Goal: Information Seeking & Learning: Check status

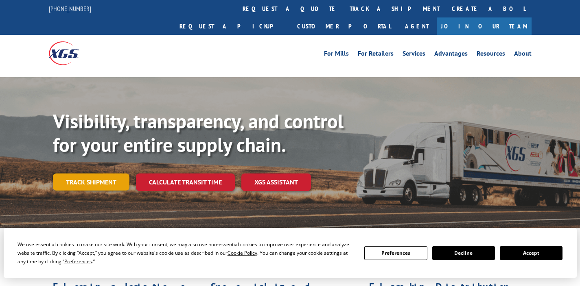
click at [72, 174] on link "Track shipment" at bounding box center [91, 182] width 77 height 17
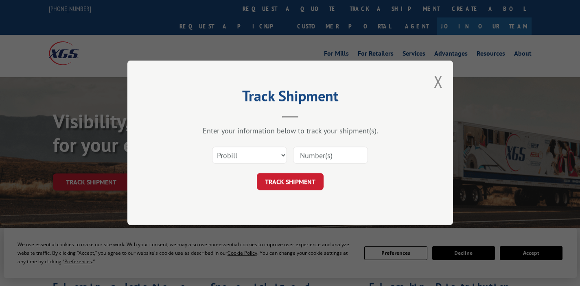
click at [227, 144] on div "Select category... Probill BOL PO" at bounding box center [290, 155] width 244 height 27
click at [233, 158] on select "Select category... Probill BOL PO" at bounding box center [249, 155] width 75 height 17
select select "po"
click at [212, 147] on select "Select category... Probill BOL PO" at bounding box center [249, 155] width 75 height 17
click at [317, 151] on input at bounding box center [330, 155] width 75 height 17
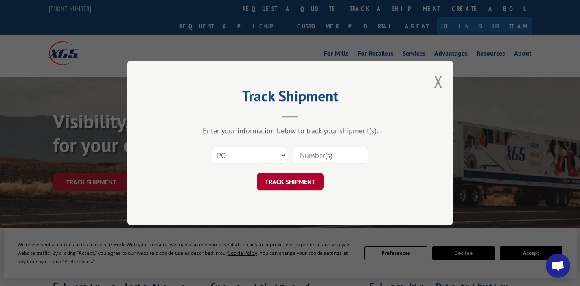
paste input "48544795"
type input "48544795"
click at [306, 179] on button "TRACK SHIPMENT" at bounding box center [290, 182] width 67 height 17
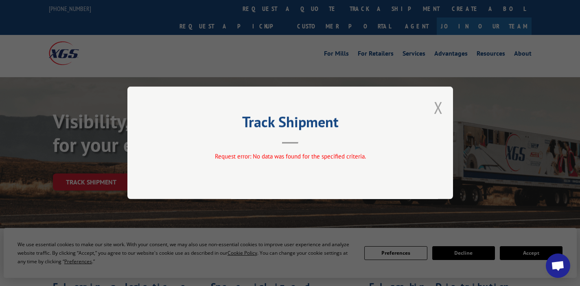
click at [442, 110] on button "Close modal" at bounding box center [438, 108] width 9 height 22
